Goal: Transaction & Acquisition: Purchase product/service

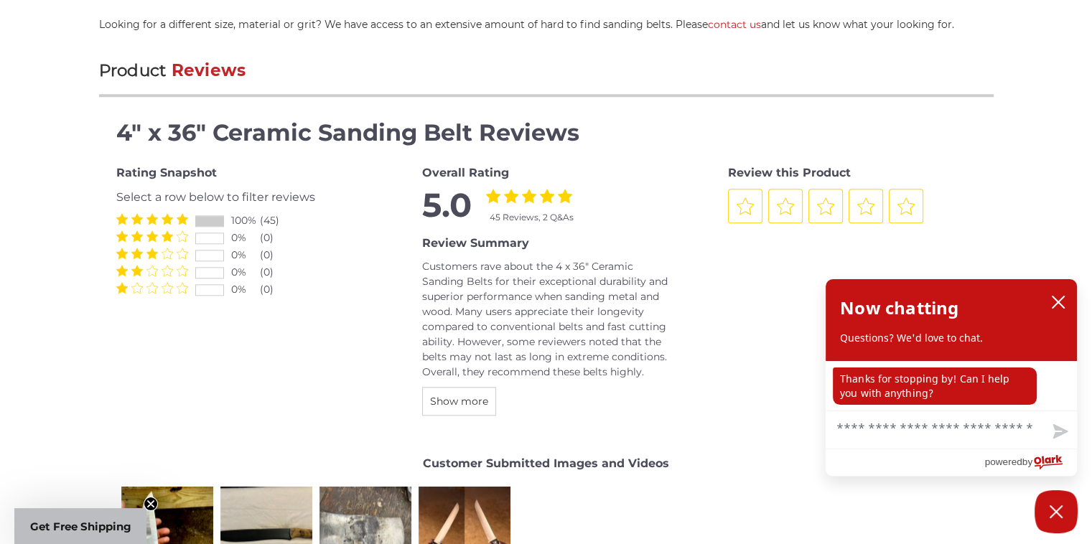
scroll to position [1508, 0]
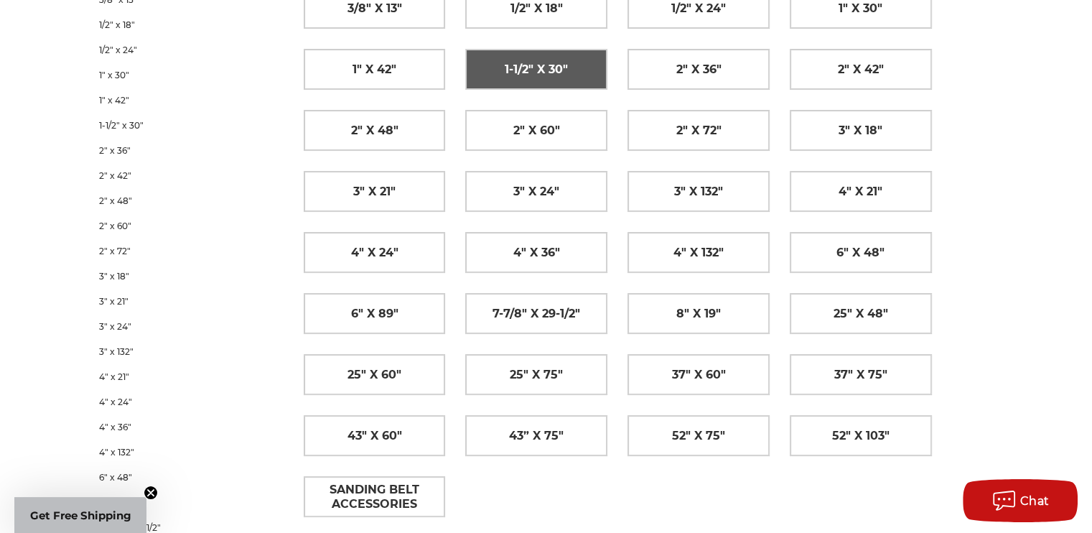
scroll to position [287, 0]
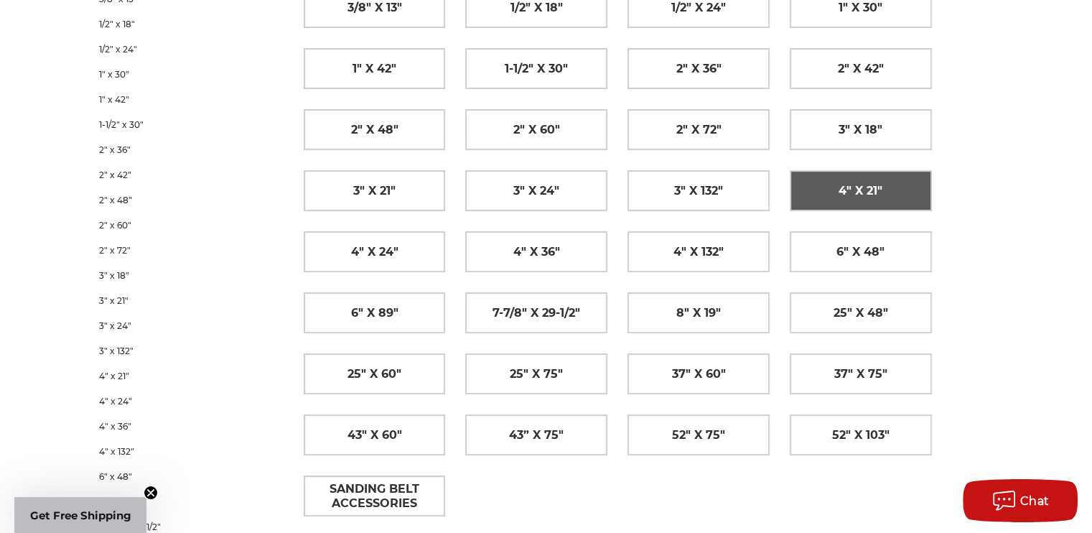
click at [864, 196] on span "4" x 21"" at bounding box center [861, 191] width 44 height 24
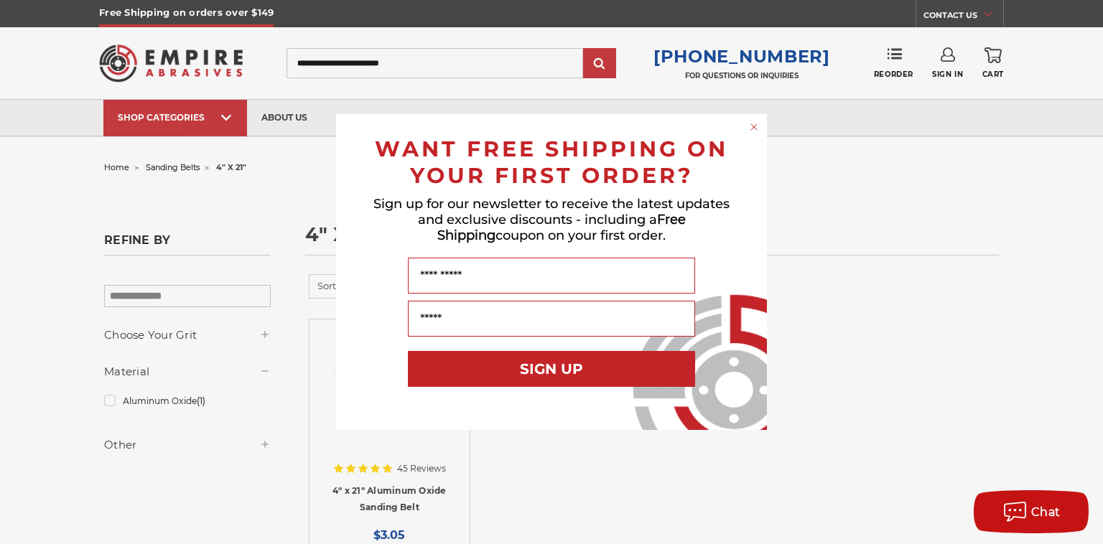
drag, startPoint x: 701, startPoint y: 183, endPoint x: 833, endPoint y: 162, distance: 133.8
click at [833, 162] on div "Close dialog WANT FREE SHIPPING ON YOUR FIRST ORDER? Sign up for our newsletter…" at bounding box center [551, 272] width 1103 height 544
drag, startPoint x: 737, startPoint y: 121, endPoint x: 850, endPoint y: 154, distance: 118.1
click at [850, 154] on div "Close dialog WANT FREE SHIPPING ON YOUR FIRST ORDER? Sign up for our newsletter…" at bounding box center [551, 272] width 1103 height 544
click at [553, 274] on input "Name" at bounding box center [551, 276] width 287 height 36
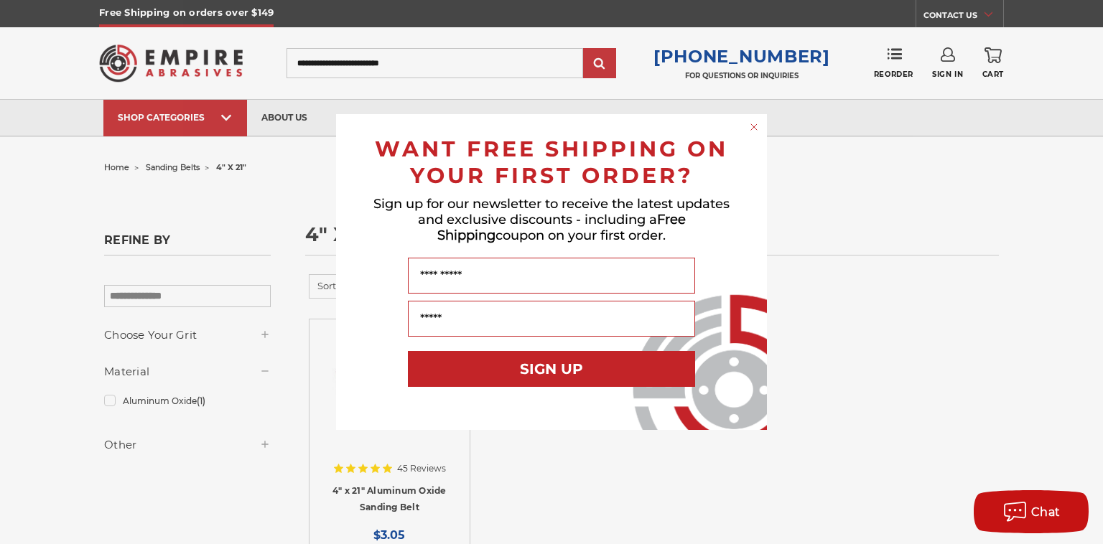
click at [755, 130] on icon "Close dialog" at bounding box center [754, 127] width 14 height 14
